Goal: Information Seeking & Learning: Check status

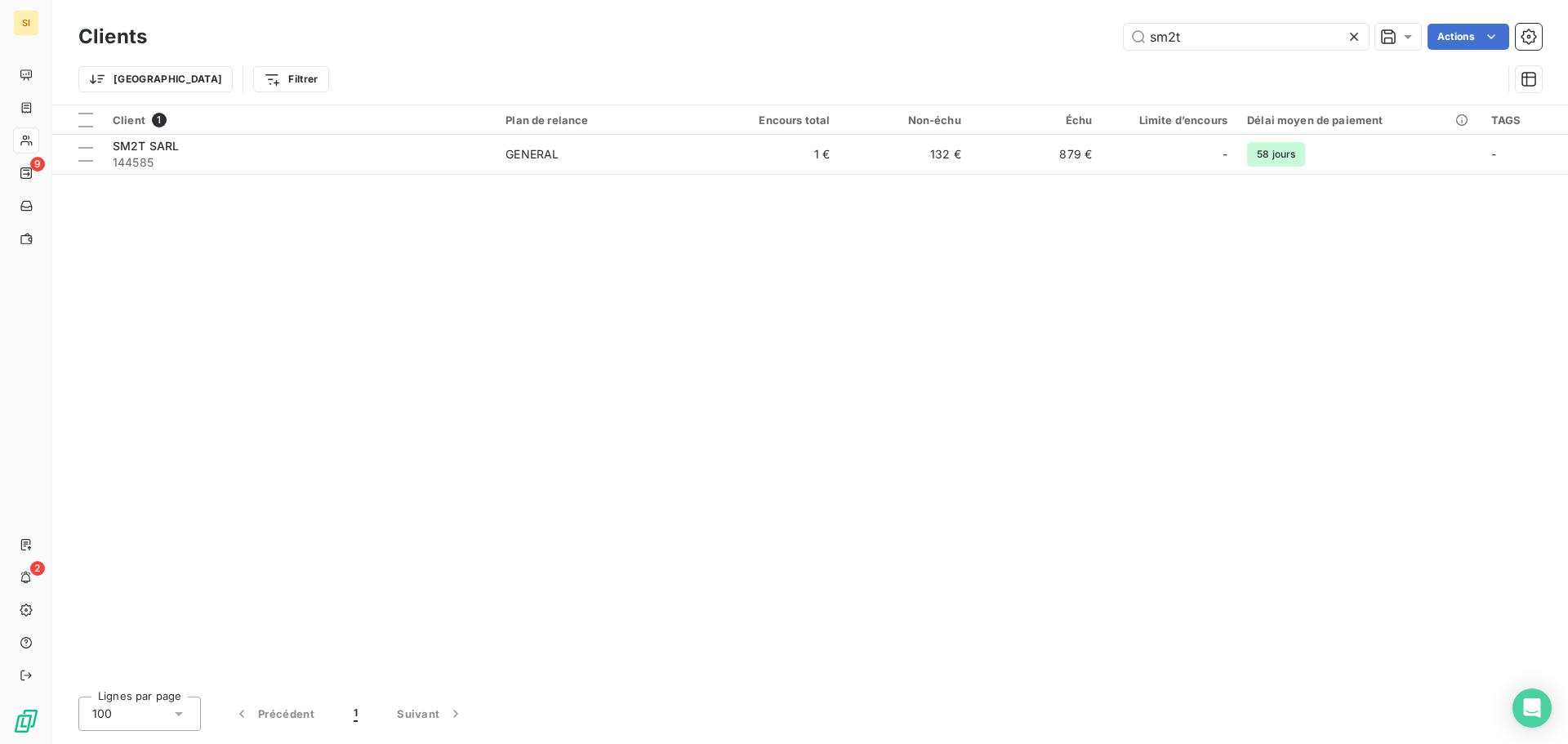
drag, startPoint x: 1211, startPoint y: 40, endPoint x: 1118, endPoint y: 31, distance: 93.4
click at [1120, 31] on div "sm2t Actions" at bounding box center [854, 36] width 1375 height 26
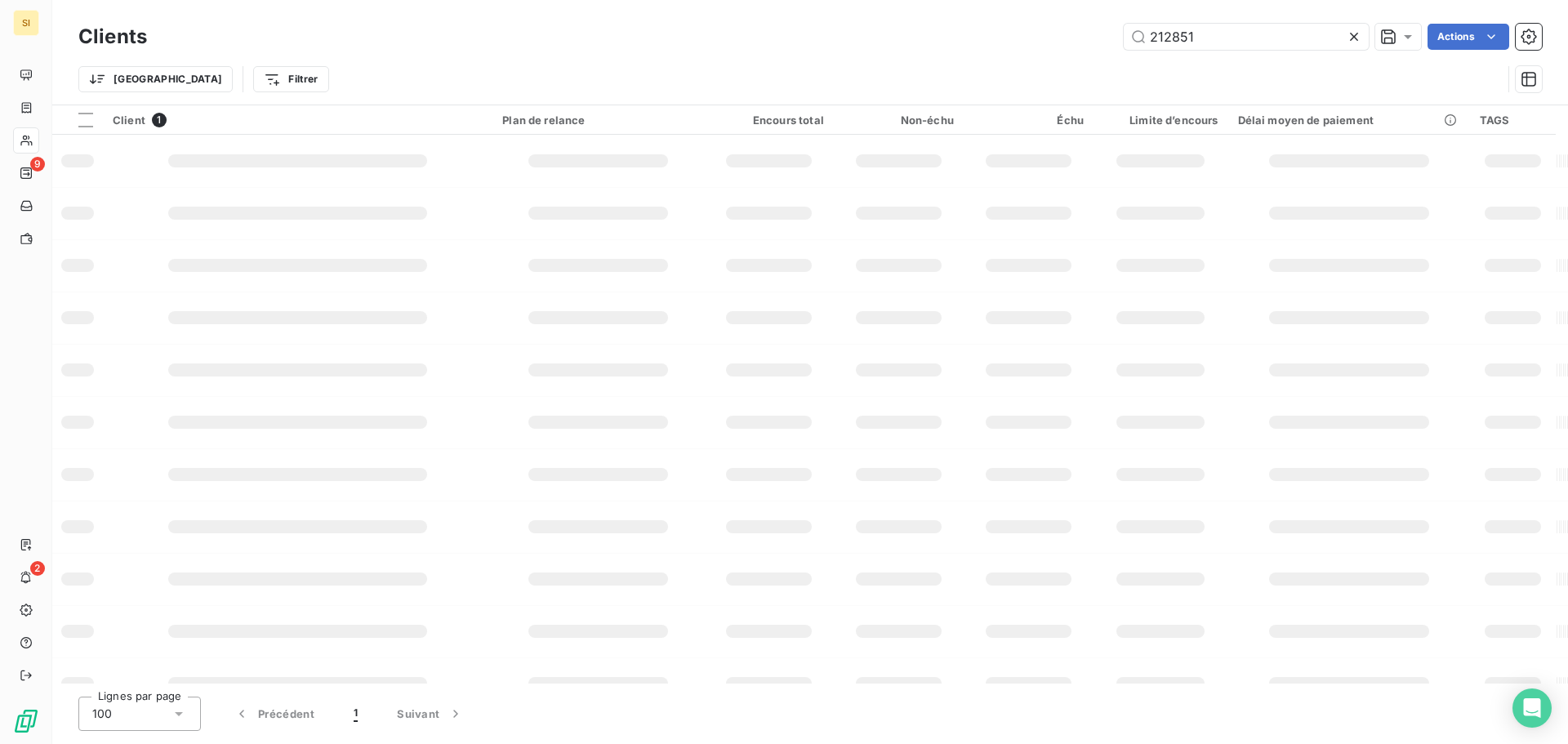
type input "212851"
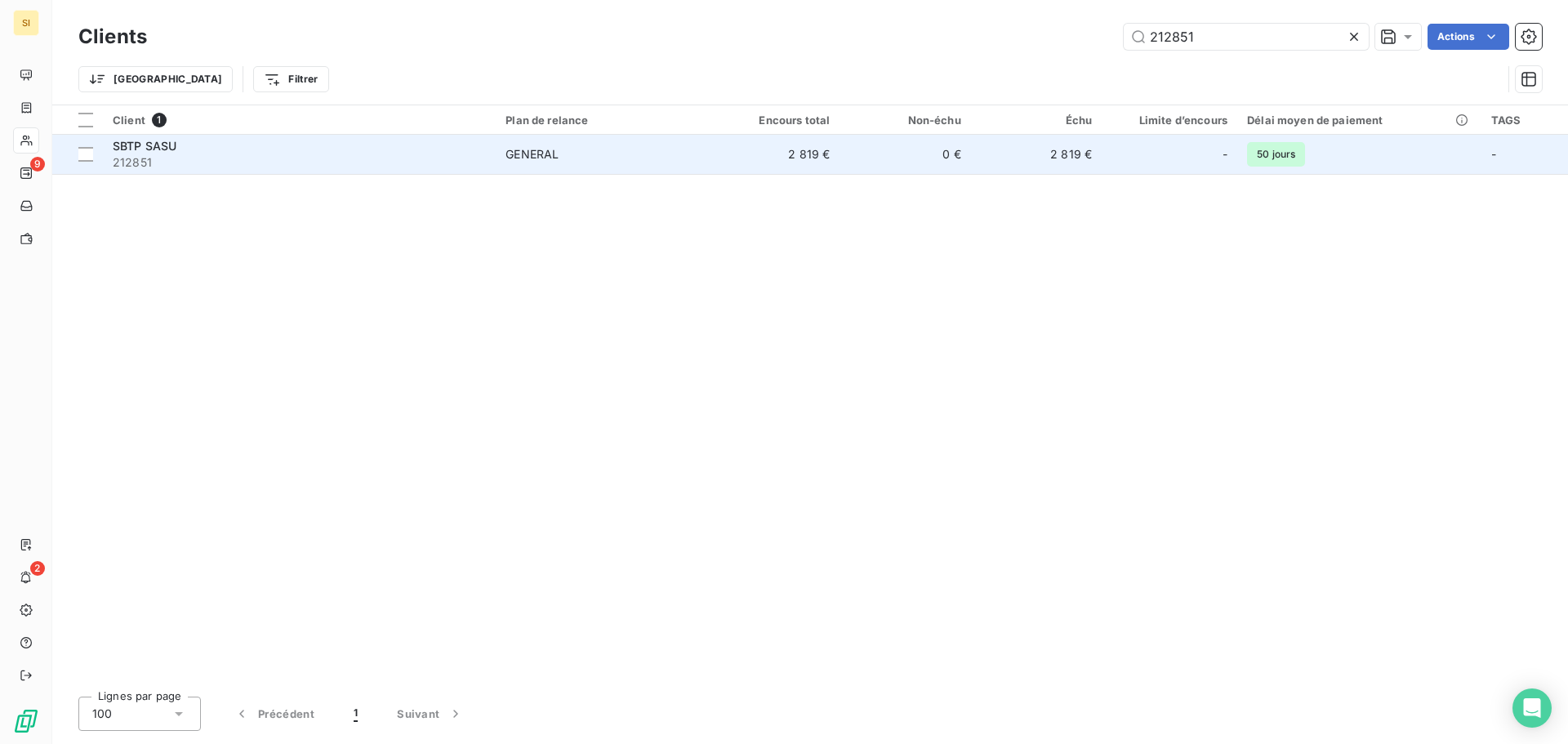
click at [116, 149] on span "SBTP SASU" at bounding box center [144, 145] width 64 height 14
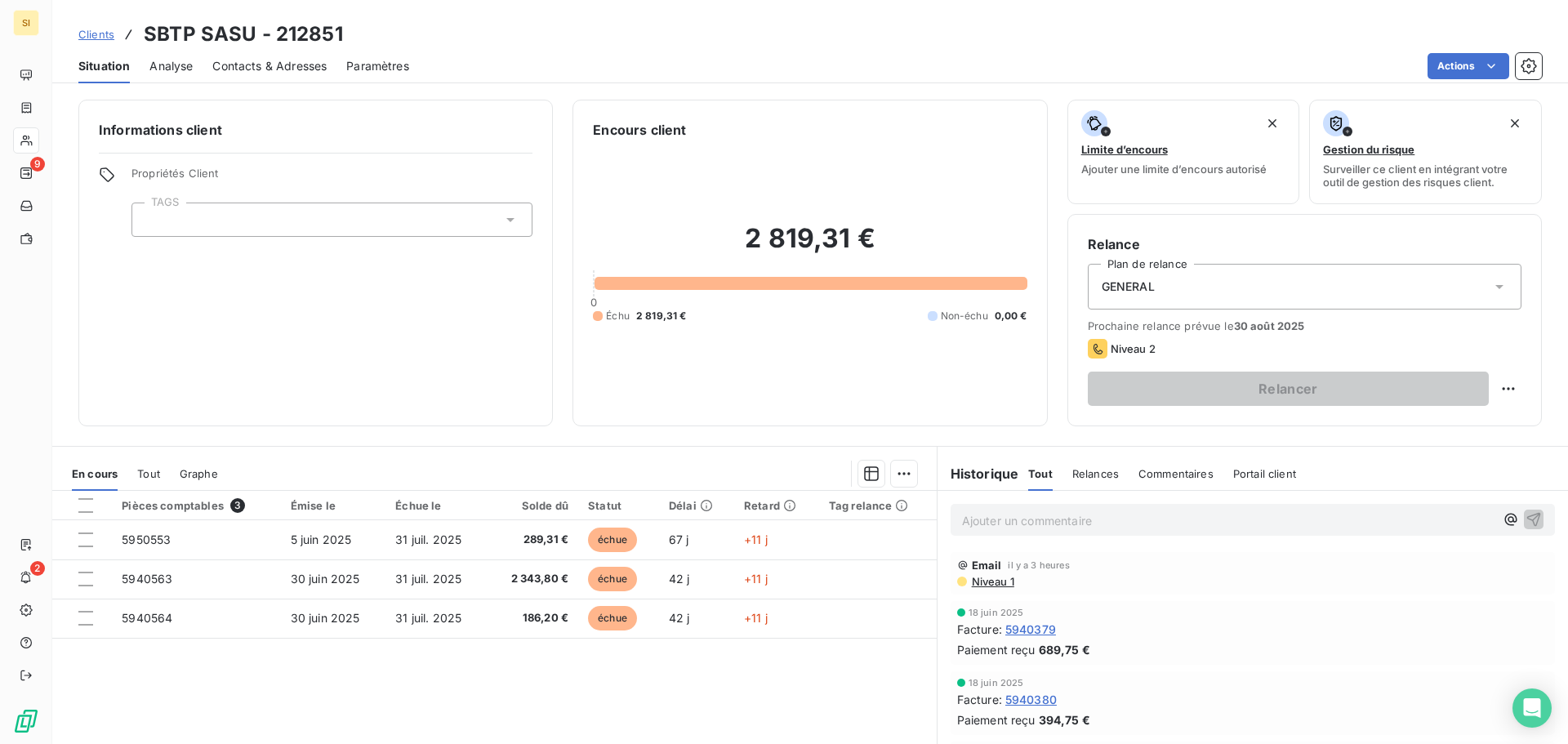
click at [241, 65] on span "Contacts & Adresses" at bounding box center [269, 66] width 115 height 16
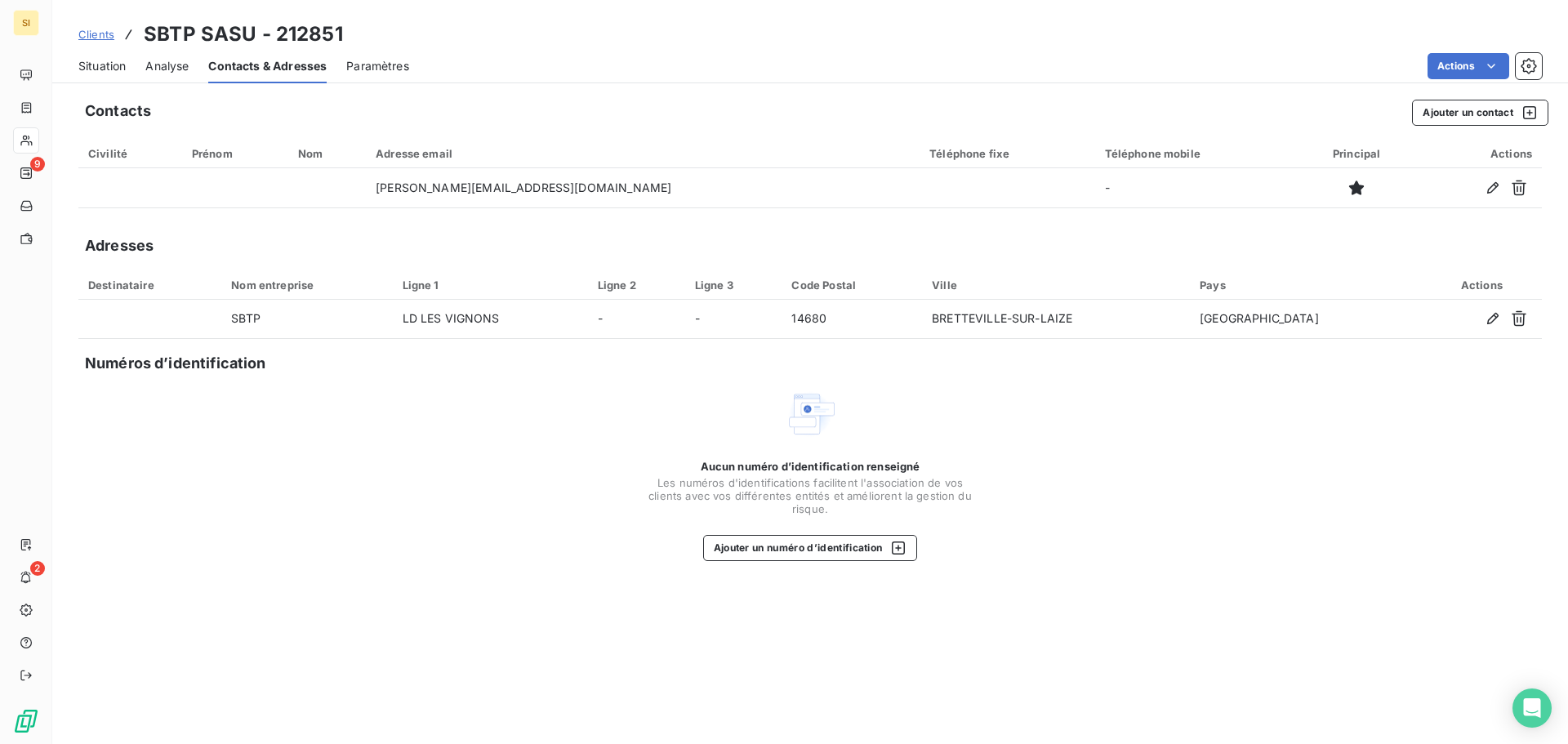
click at [110, 62] on span "Situation" at bounding box center [102, 66] width 48 height 16
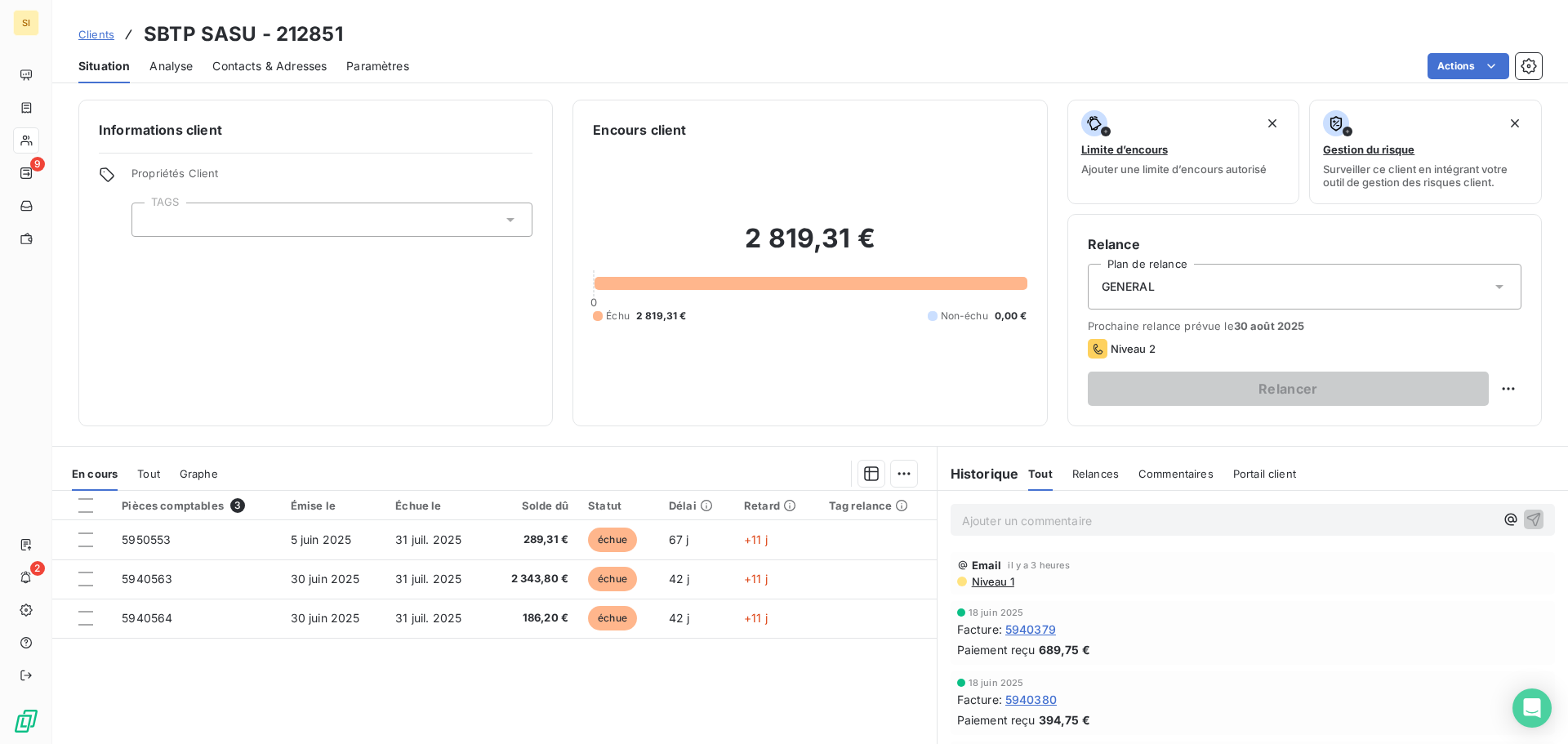
click at [1021, 517] on p "Ajouter un commentaire ﻿" at bounding box center [1227, 520] width 532 height 20
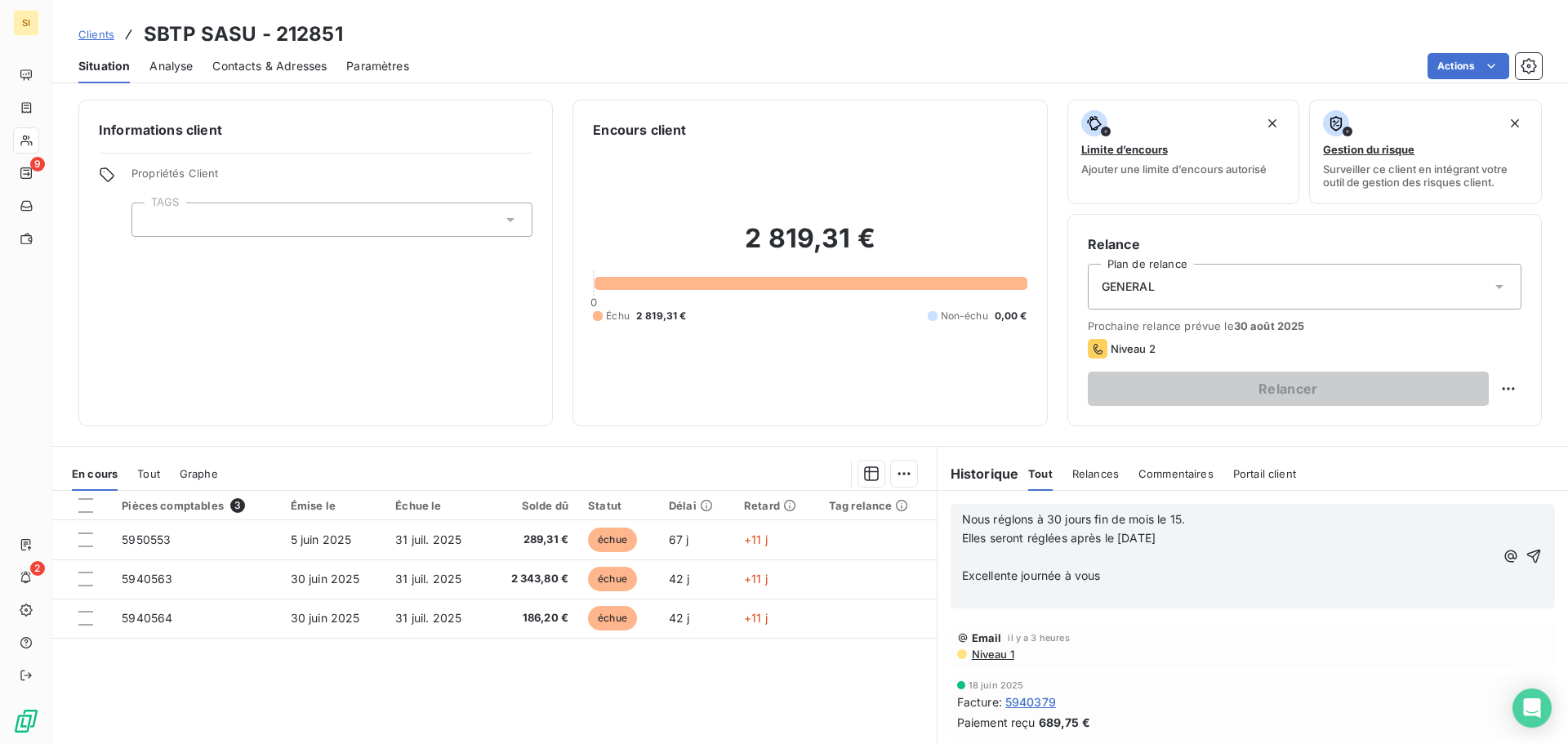
click at [962, 513] on span "Nous réglons à 30 jours fin de mois le 15." at bounding box center [1072, 519] width 222 height 14
click at [1107, 568] on p "Excellente journée à vous" at bounding box center [1227, 576] width 532 height 19
click at [1175, 543] on p "Elles seront réglées après le [DATE]" at bounding box center [1227, 539] width 532 height 19
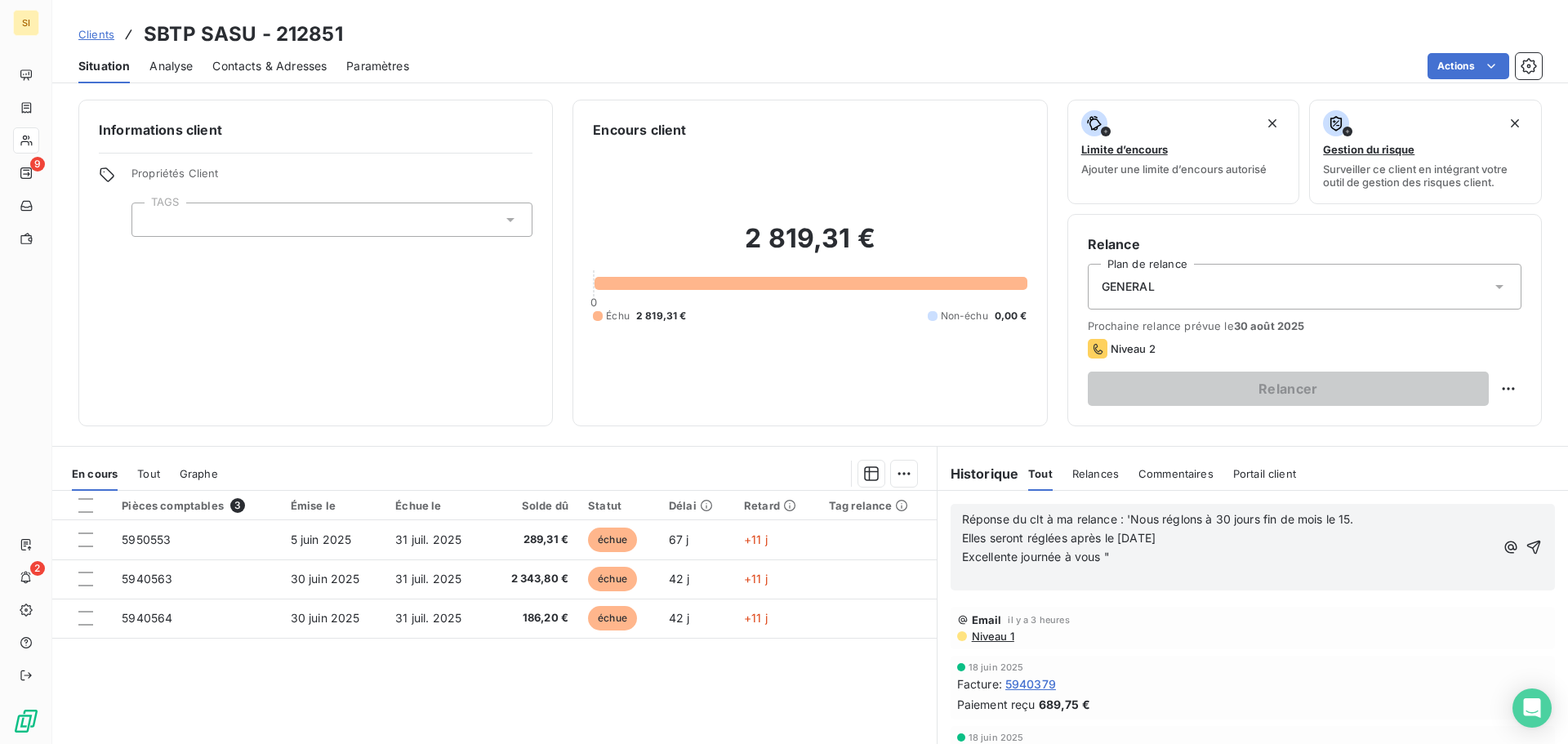
click at [1168, 555] on p "Excellente journée à vous "" at bounding box center [1227, 558] width 532 height 19
click at [1527, 535] on icon "button" at bounding box center [1534, 538] width 14 height 14
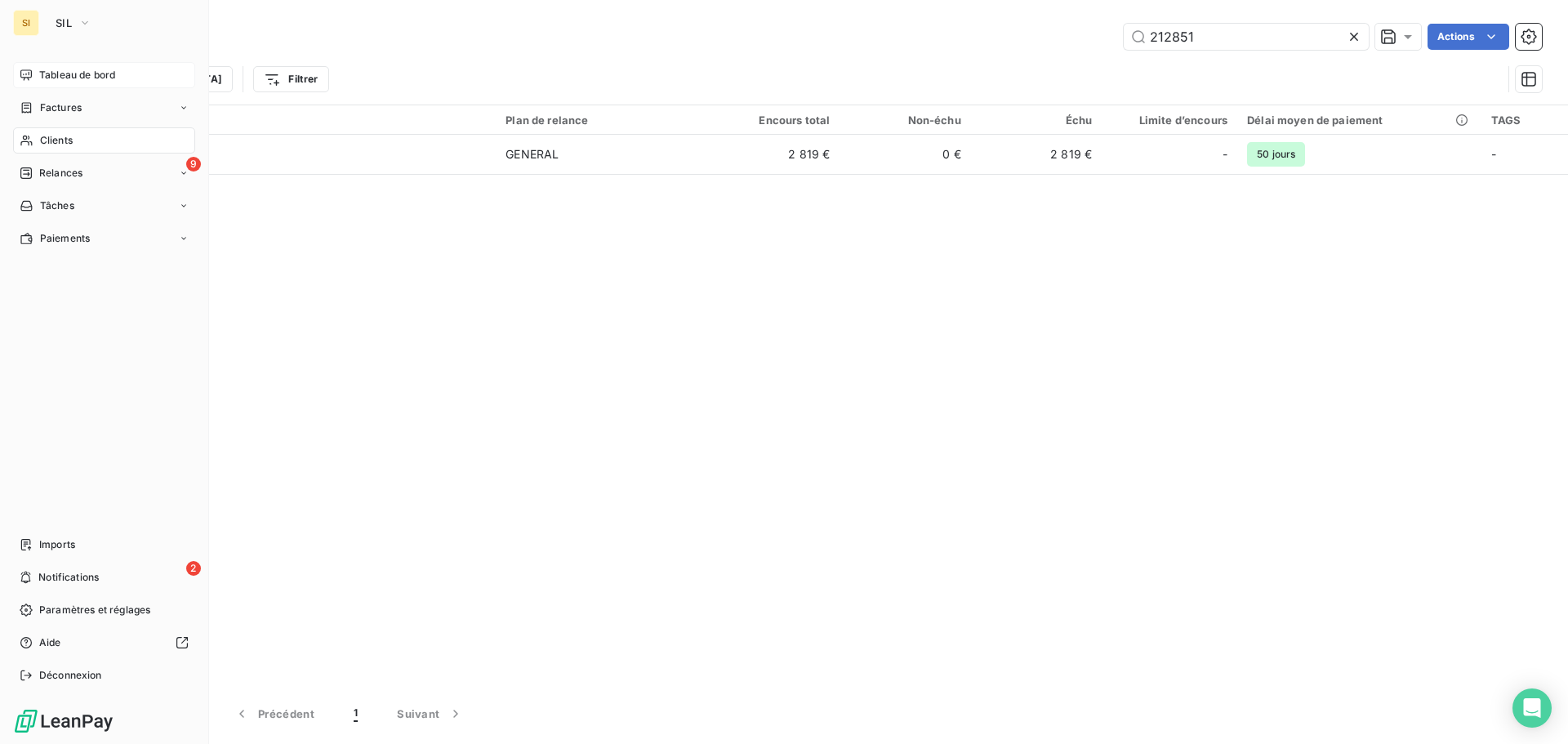
click at [65, 76] on span "Tableau de bord" at bounding box center [77, 74] width 76 height 14
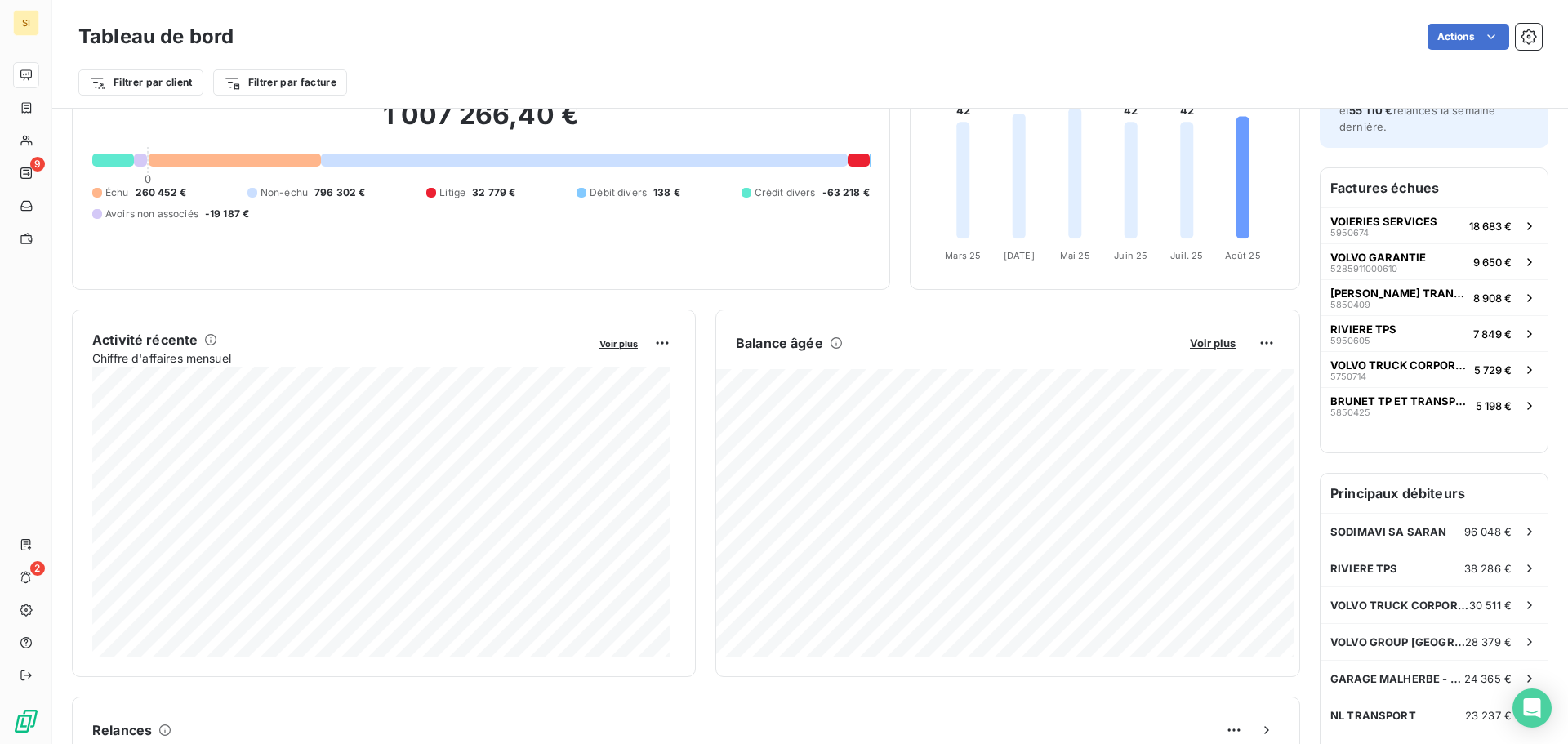
scroll to position [164, 0]
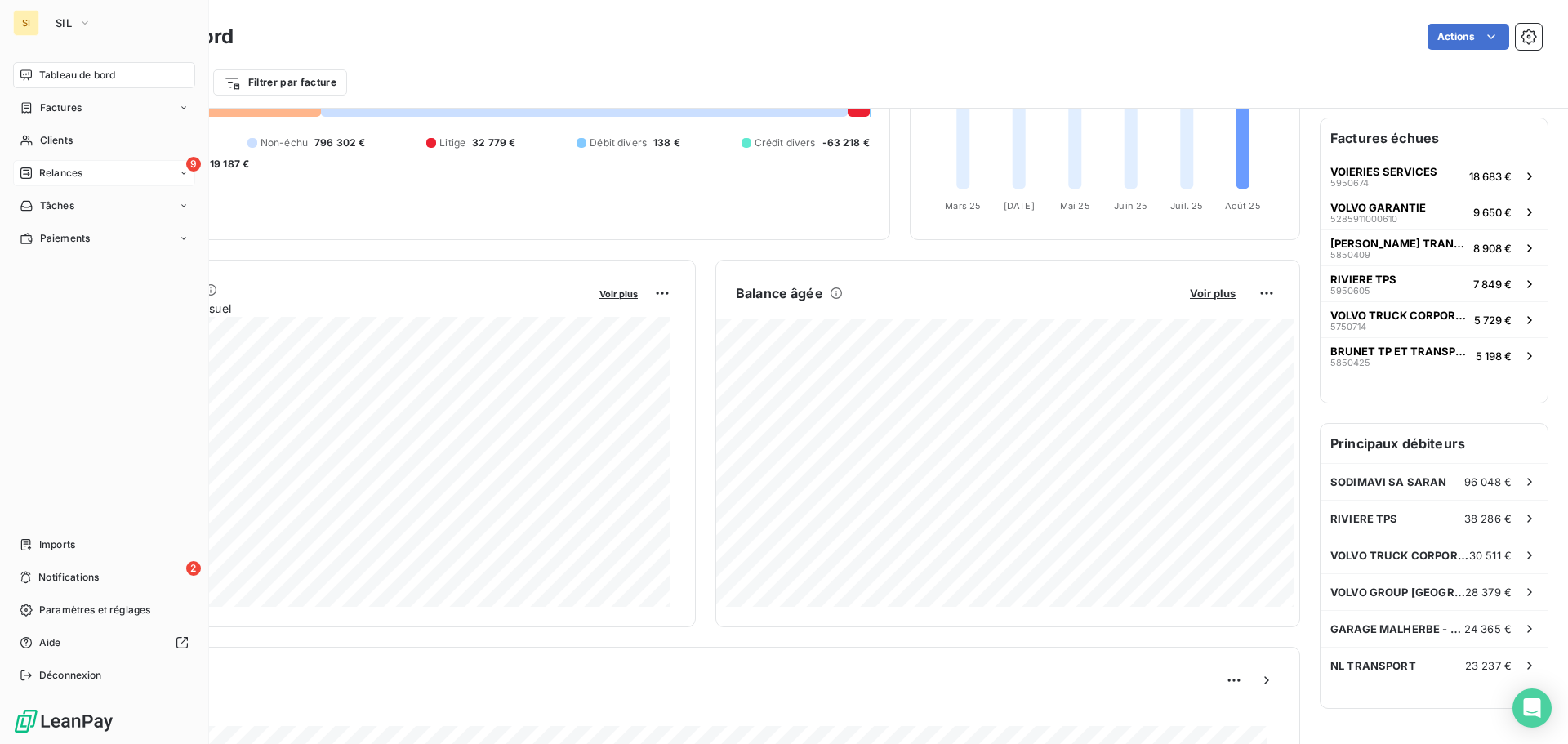
click at [51, 173] on span "Relances" at bounding box center [60, 173] width 43 height 14
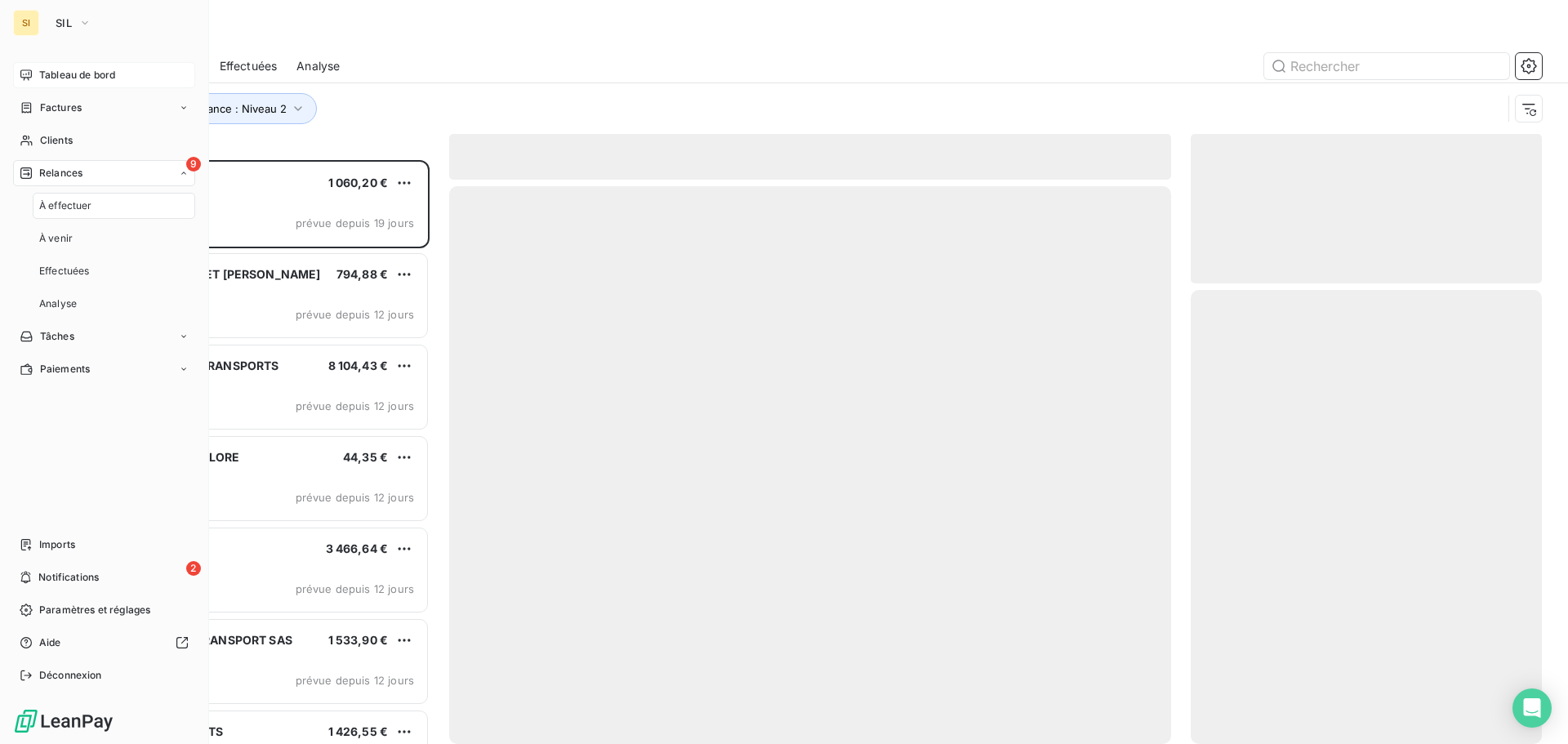
scroll to position [572, 339]
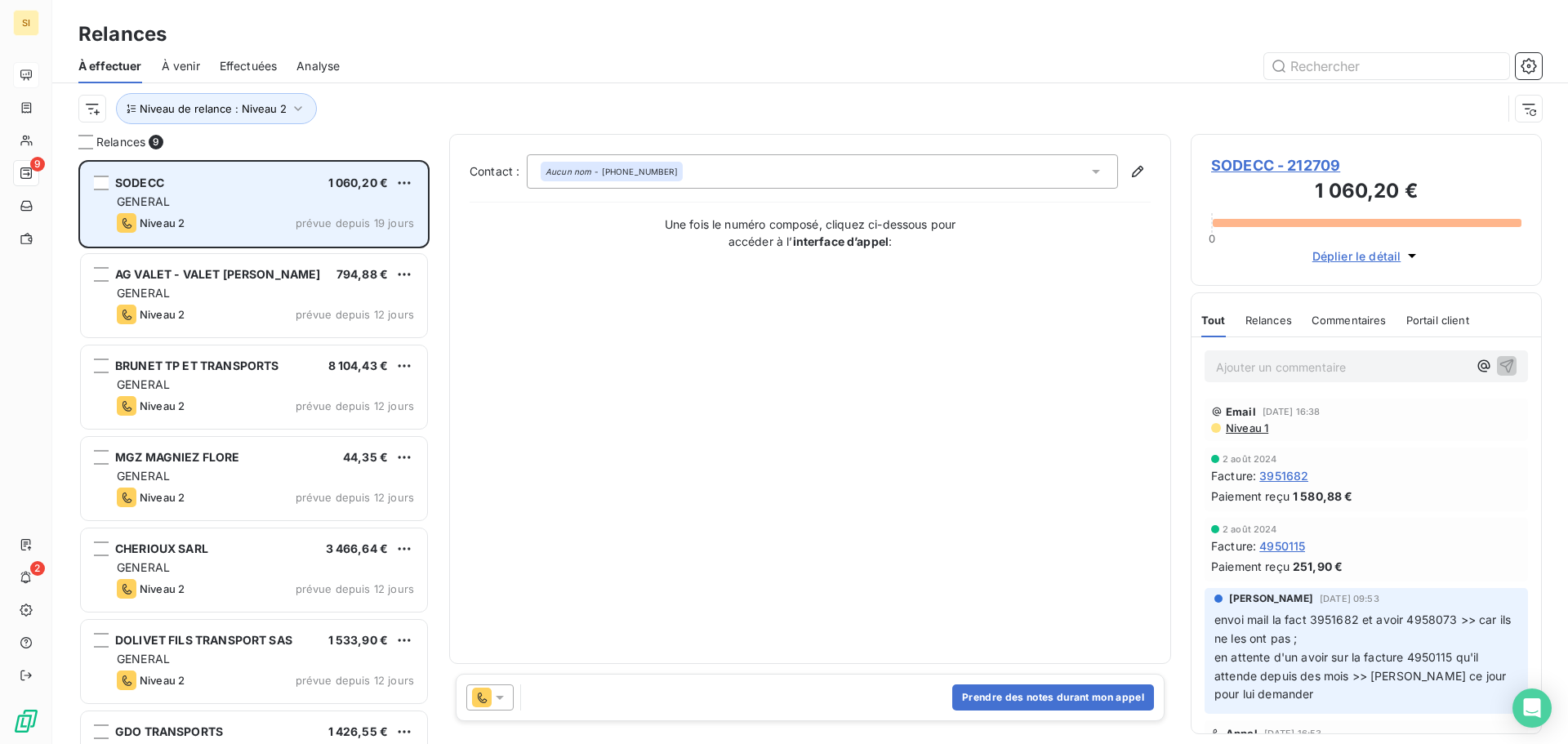
click at [260, 196] on div "GENERAL" at bounding box center [265, 202] width 297 height 16
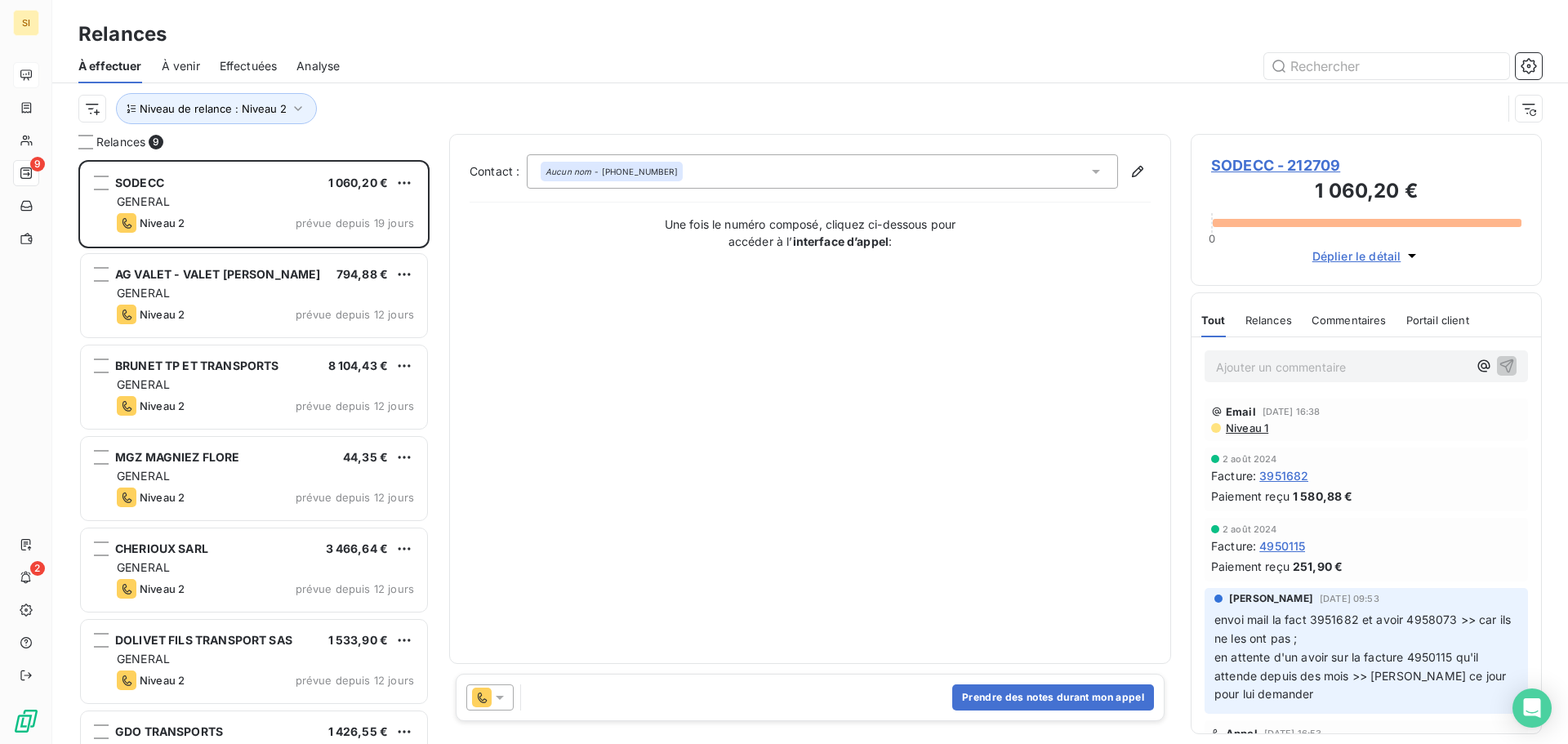
click at [1244, 159] on span "SODECC - 212709" at bounding box center [1366, 165] width 310 height 22
